Goal: Information Seeking & Learning: Find specific page/section

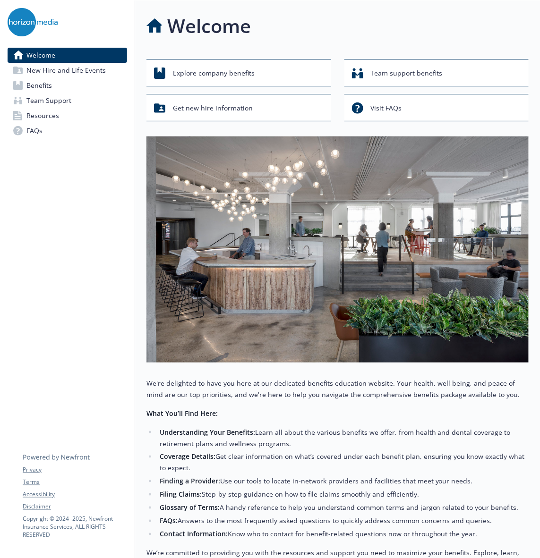
click at [45, 127] on link "FAQs" at bounding box center [67, 130] width 119 height 15
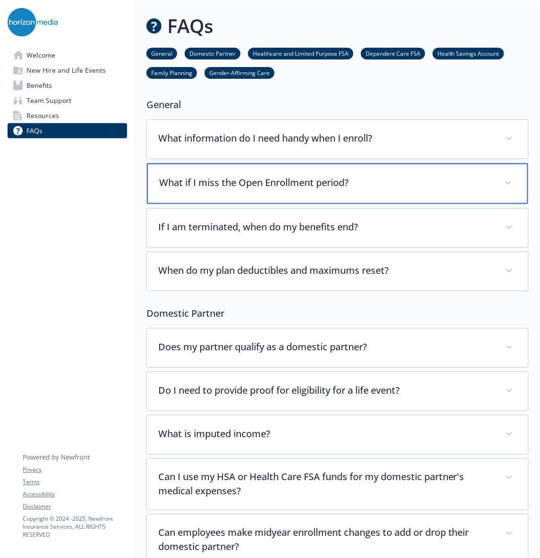
click at [368, 168] on div "What if I miss the Open Enrollment period?" at bounding box center [337, 183] width 381 height 41
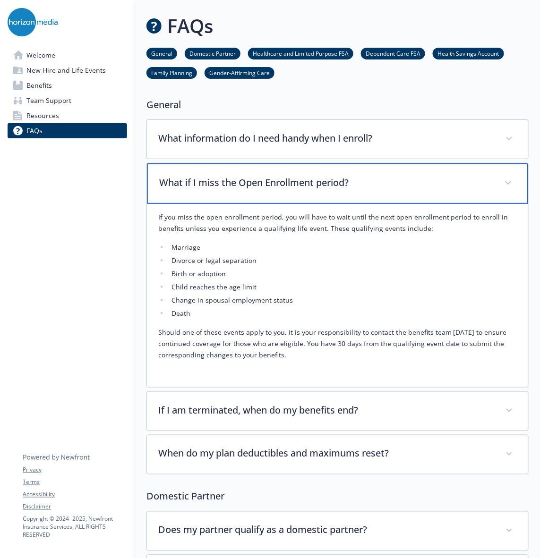
click at [368, 168] on div "What if I miss the Open Enrollment period?" at bounding box center [337, 183] width 381 height 41
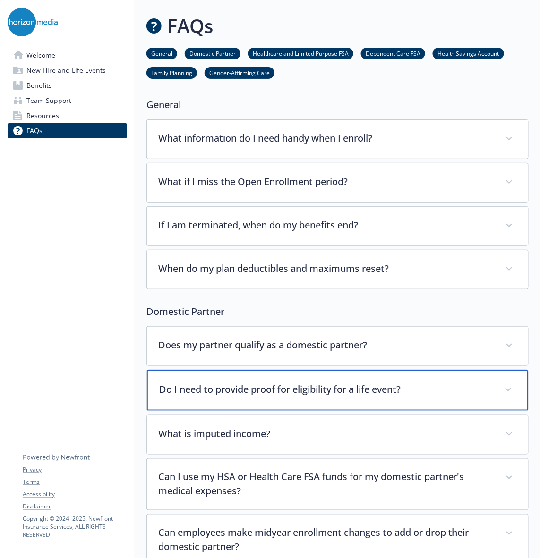
click at [389, 382] on div "Do I need to provide proof for eligibility for a life event?" at bounding box center [337, 390] width 381 height 41
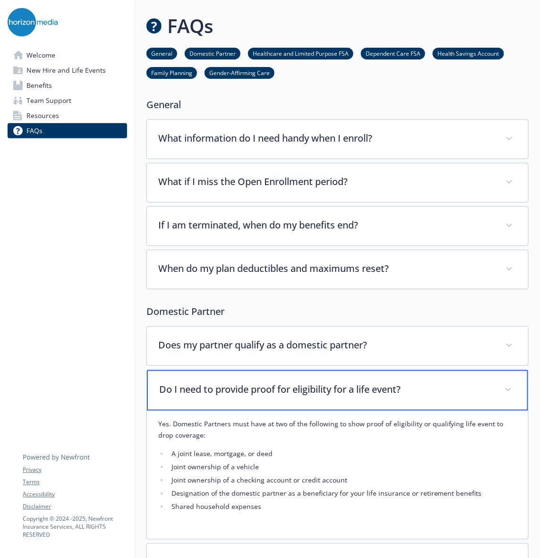
click at [389, 382] on p "Do I need to provide proof for eligibility for a life event?" at bounding box center [326, 389] width 334 height 14
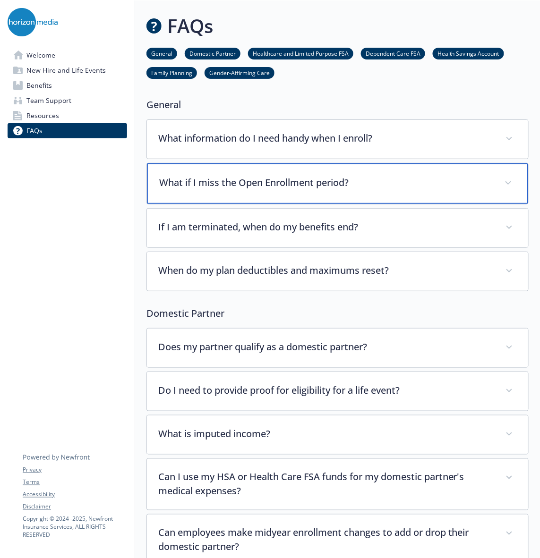
click at [362, 188] on p "What if I miss the Open Enrollment period?" at bounding box center [326, 183] width 334 height 14
